Goal: Information Seeking & Learning: Learn about a topic

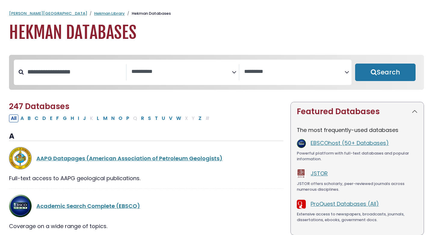
select select "Database Subject Filter"
select select "Database Vendors Filter"
click at [65, 73] on input "Search database by title or keyword" at bounding box center [75, 72] width 102 height 10
type input "**********"
click at [355, 64] on button "Search" at bounding box center [385, 72] width 60 height 17
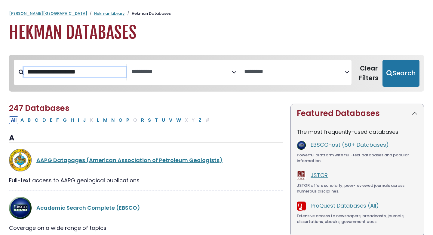
select select "Database Subject Filter"
select select "Database Vendors Filter"
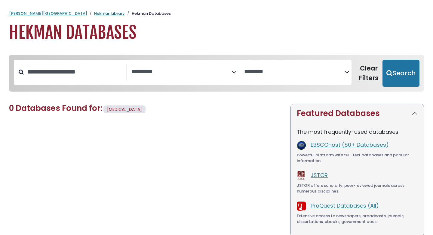
click at [94, 11] on link "Hekman Library" at bounding box center [109, 14] width 31 height 6
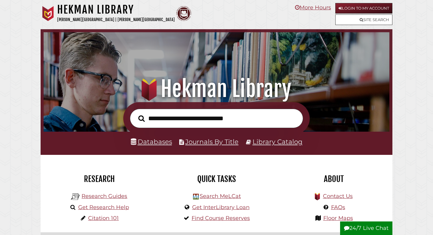
scroll to position [114, 343]
click at [187, 116] on input "text" at bounding box center [216, 119] width 173 height 20
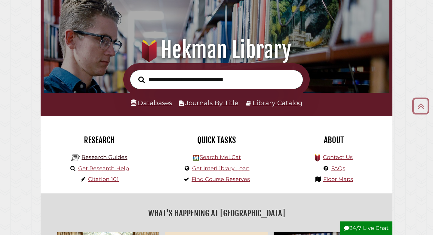
scroll to position [0, 0]
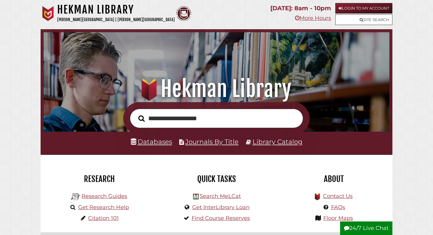
type input "**********"
click at [135, 113] on button "Search" at bounding box center [141, 118] width 12 height 10
